Goal: Check status: Check status

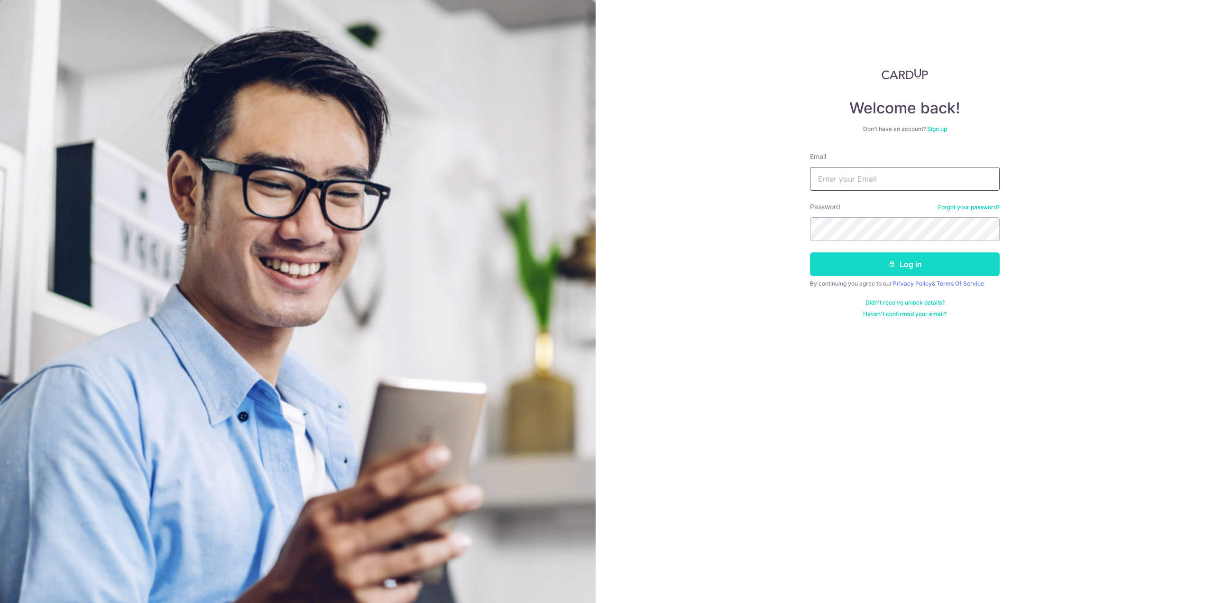
type input "[EMAIL_ADDRESS][DOMAIN_NAME]"
click at [901, 262] on button "Log in" at bounding box center [905, 264] width 190 height 24
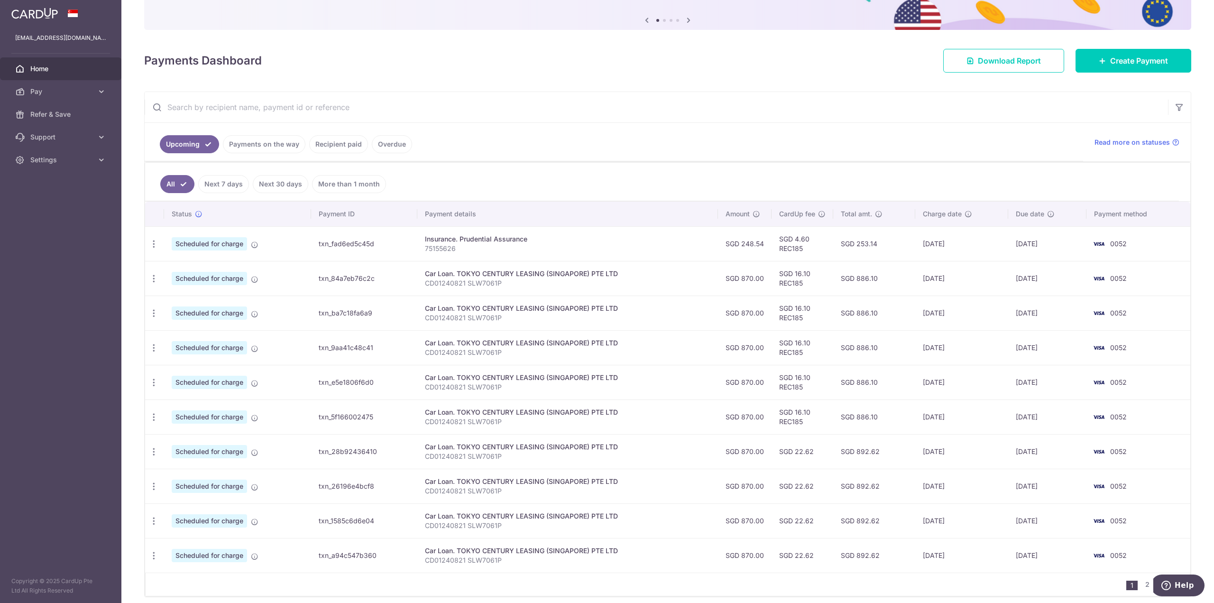
scroll to position [95, 0]
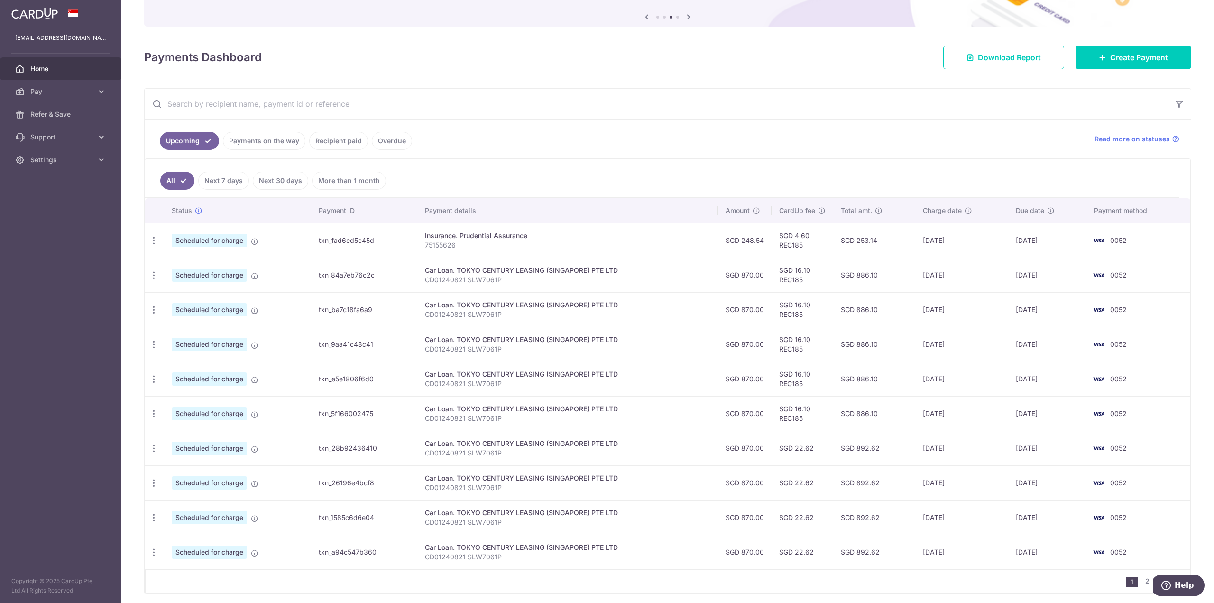
click at [343, 142] on link "Recipient paid" at bounding box center [338, 141] width 59 height 18
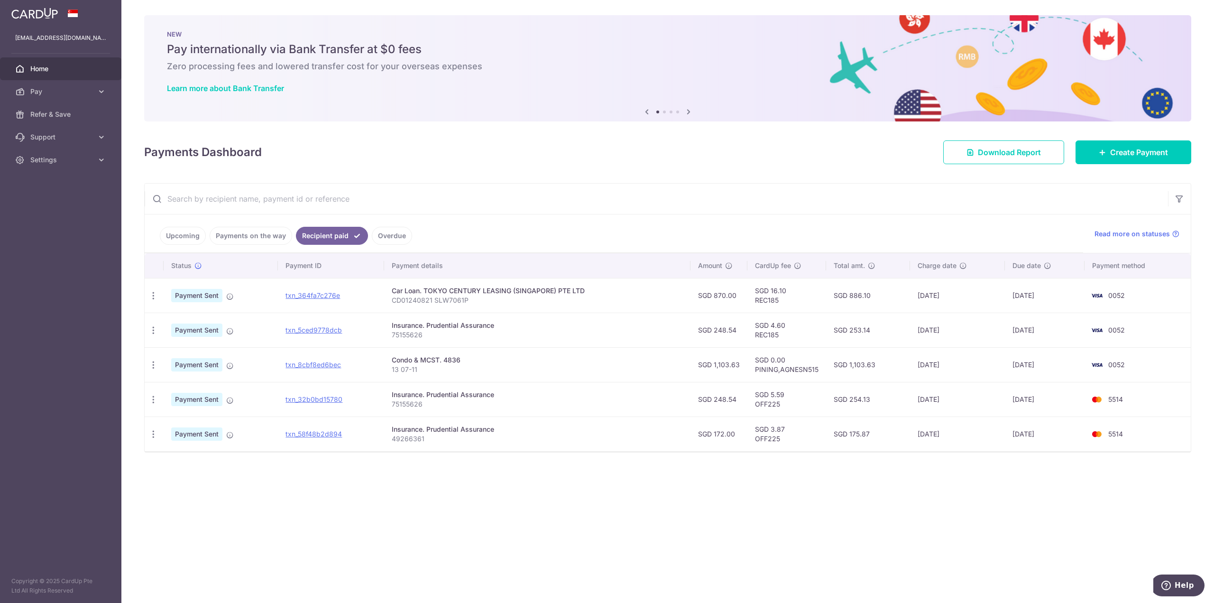
click at [238, 236] on link "Payments on the way" at bounding box center [251, 236] width 82 height 18
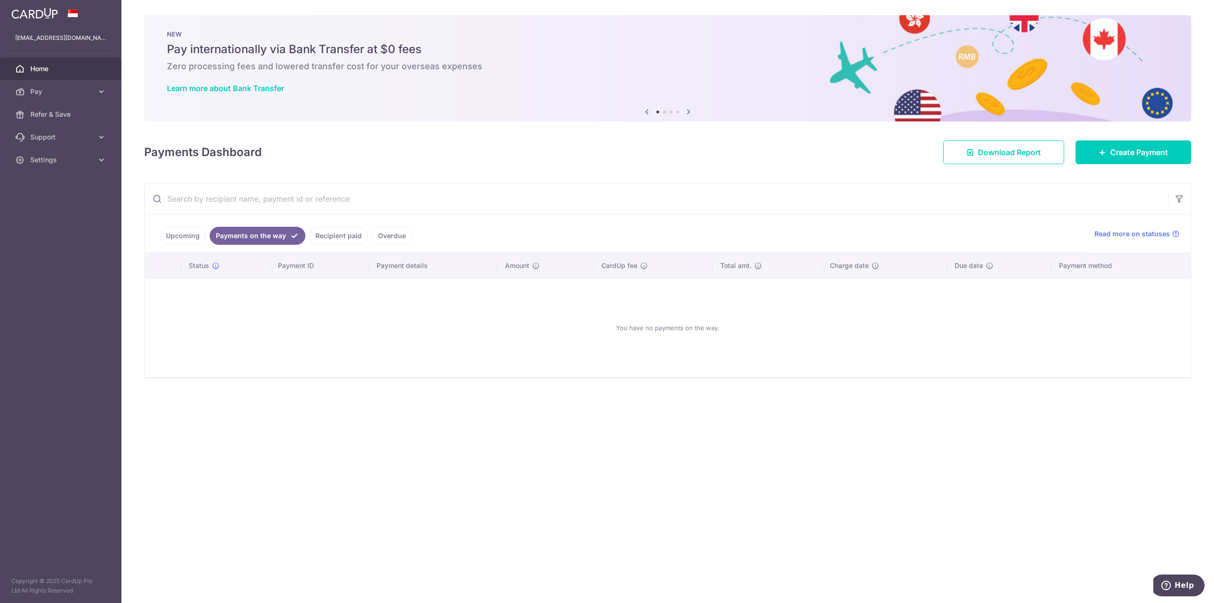
click at [174, 234] on link "Upcoming" at bounding box center [183, 236] width 46 height 18
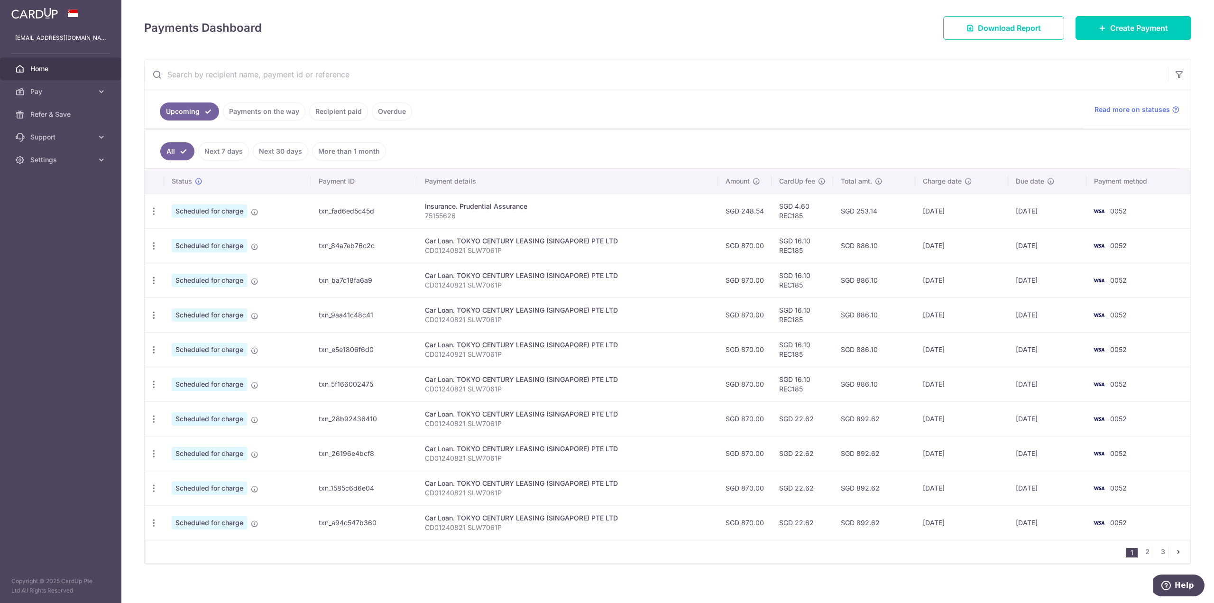
scroll to position [130, 0]
